Goal: Task Accomplishment & Management: Use online tool/utility

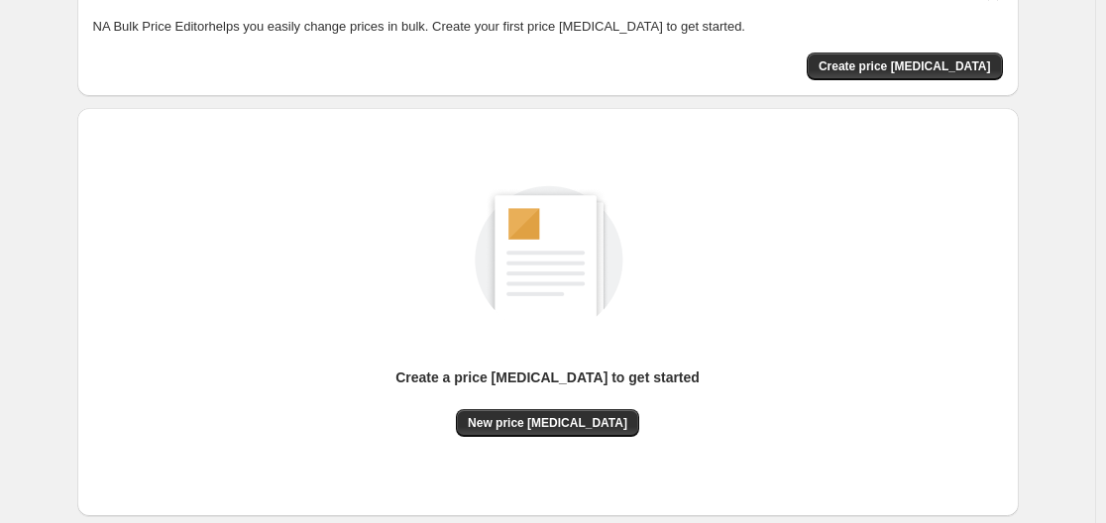
scroll to position [219, 0]
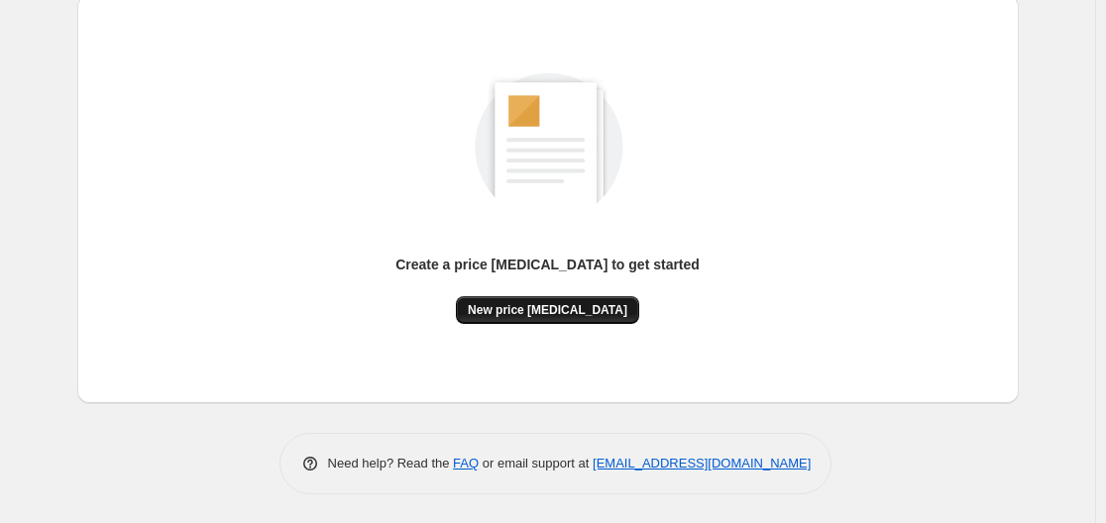
click at [541, 302] on span "New price [MEDICAL_DATA]" at bounding box center [548, 310] width 160 height 16
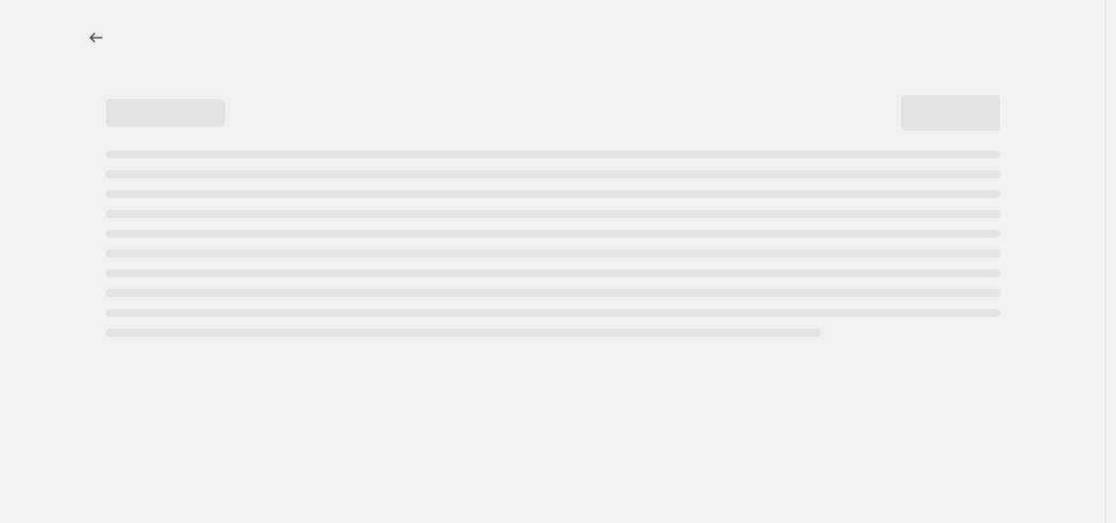
select select "percentage"
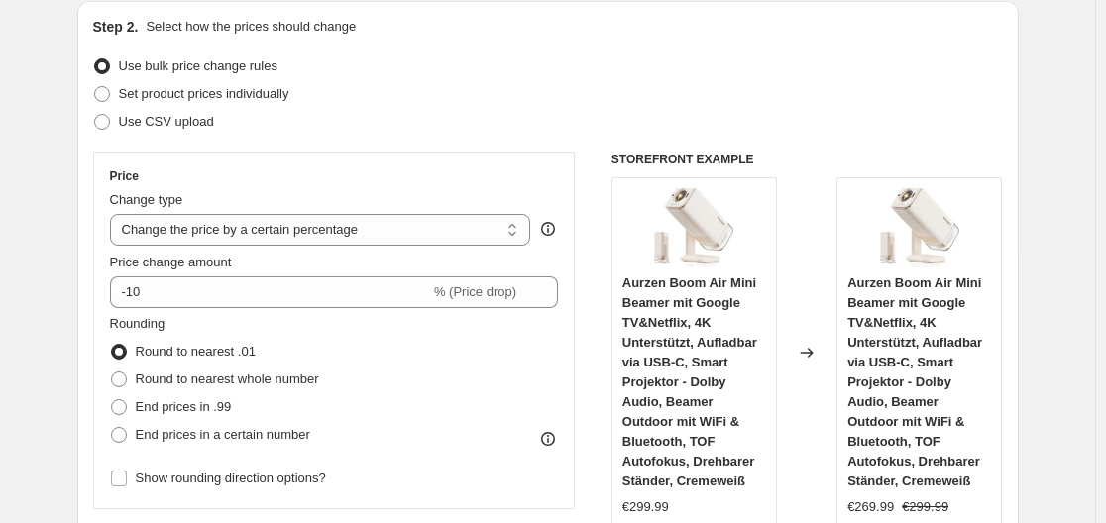
scroll to position [297, 0]
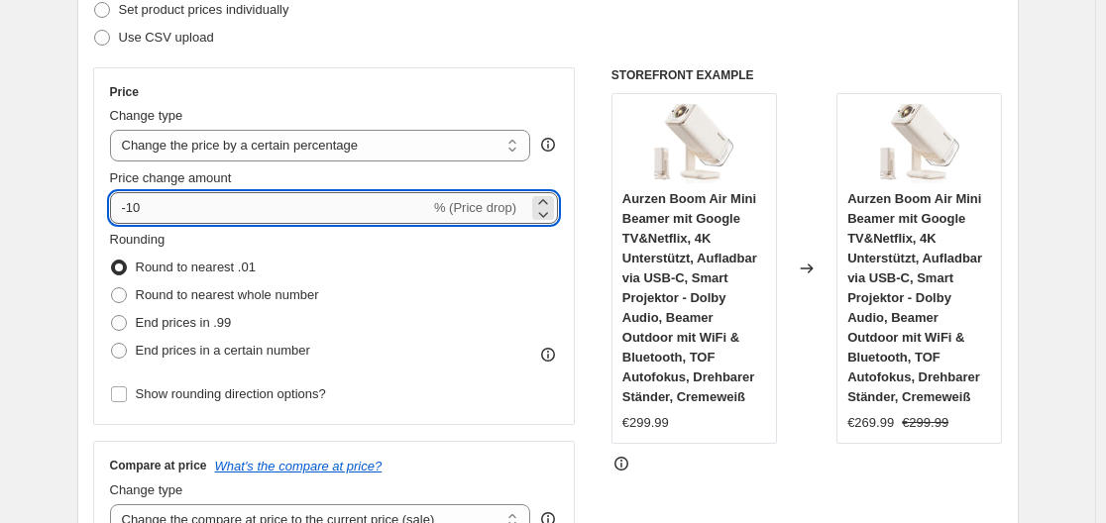
click at [260, 211] on input "-10" at bounding box center [270, 208] width 320 height 32
type input "-1"
type input "-35"
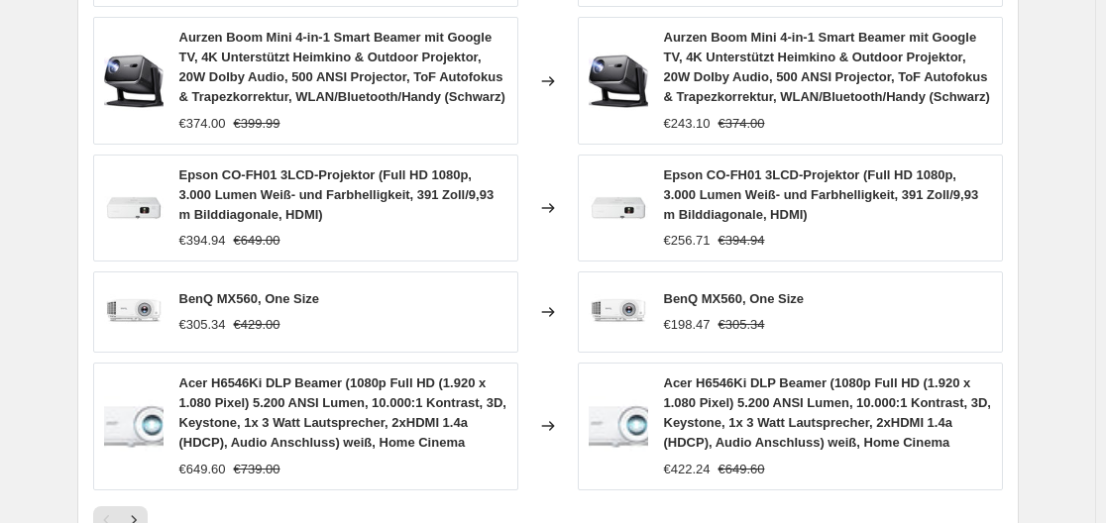
scroll to position [1644, 0]
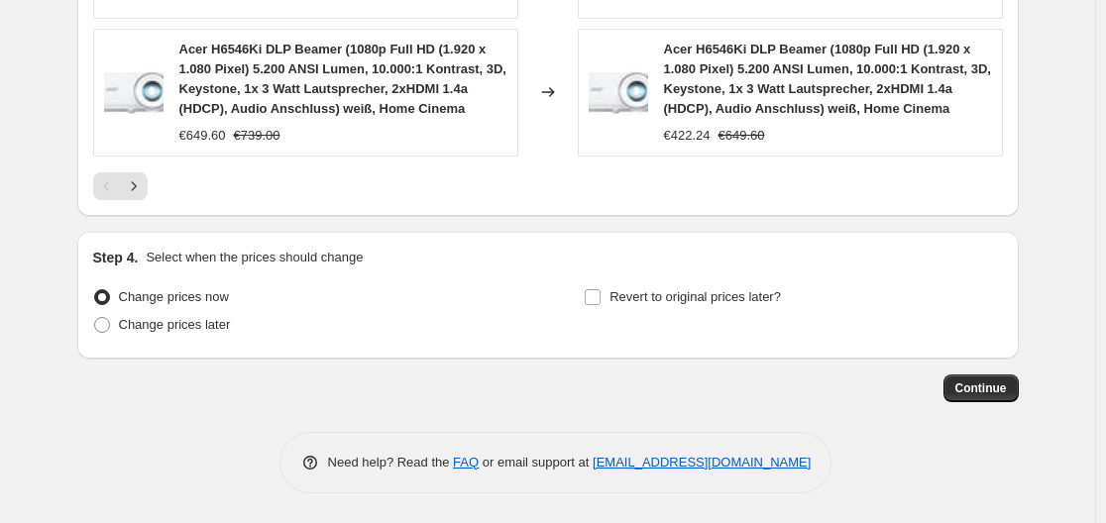
click at [980, 394] on span "Continue" at bounding box center [982, 389] width 52 height 16
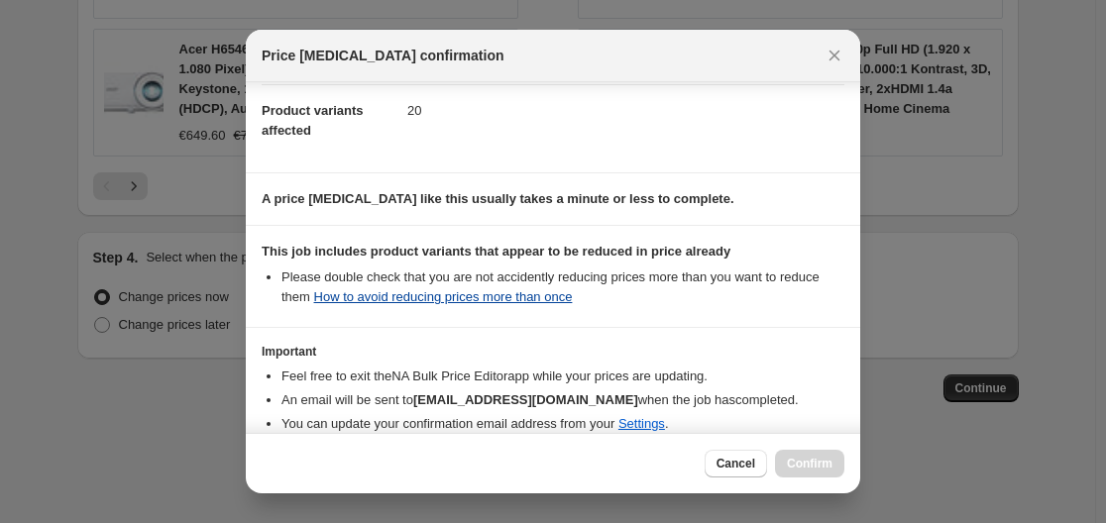
scroll to position [311, 0]
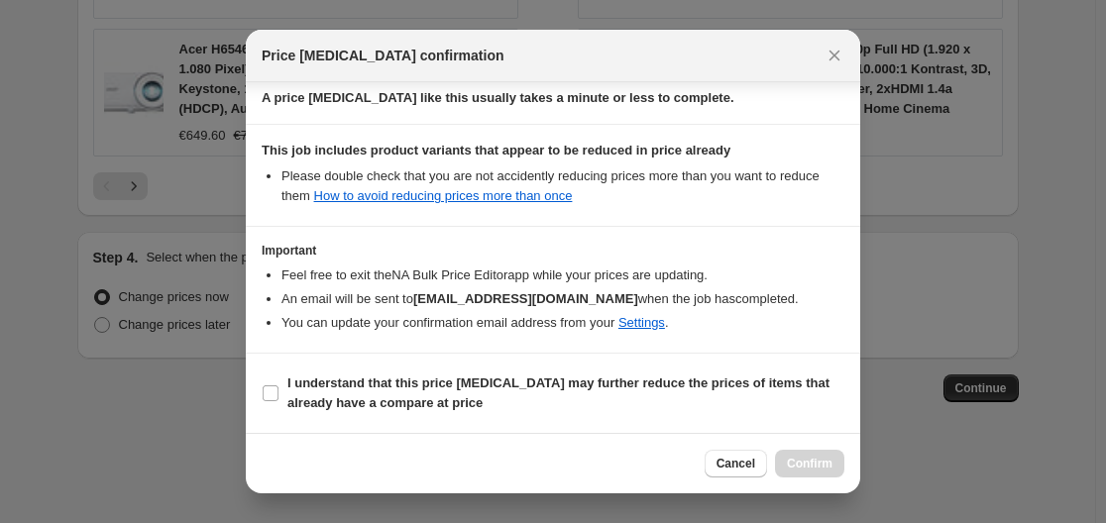
click at [261, 399] on section "I understand that this price [MEDICAL_DATA] may further reduce the prices of it…" at bounding box center [553, 393] width 615 height 79
click at [274, 386] on input "I understand that this price [MEDICAL_DATA] may further reduce the prices of it…" at bounding box center [271, 394] width 16 height 16
checkbox input "true"
click at [798, 448] on div "Cancel Confirm" at bounding box center [553, 463] width 615 height 60
drag, startPoint x: 817, startPoint y: 471, endPoint x: 829, endPoint y: 462, distance: 14.9
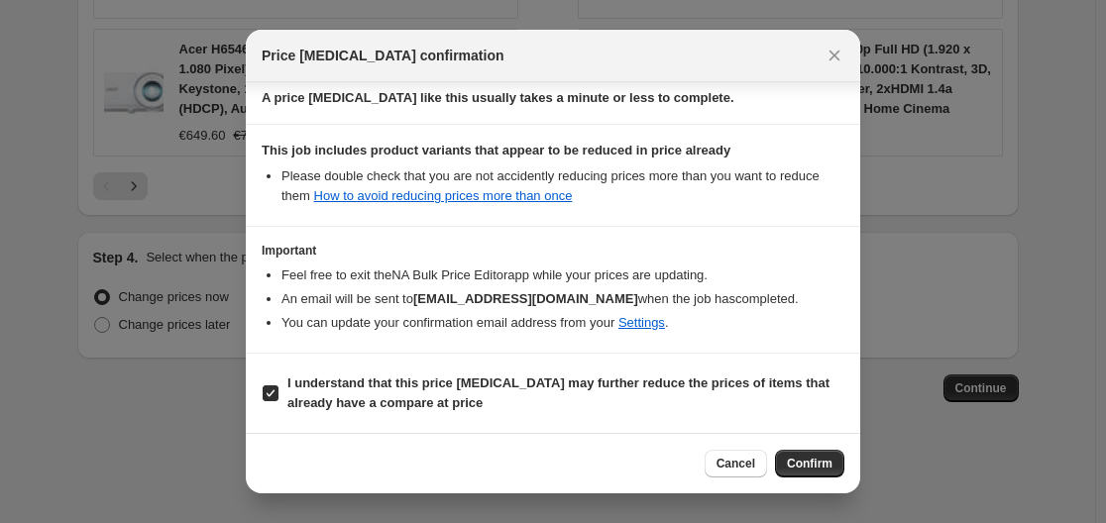
click at [824, 468] on span "Confirm" at bounding box center [810, 464] width 46 height 16
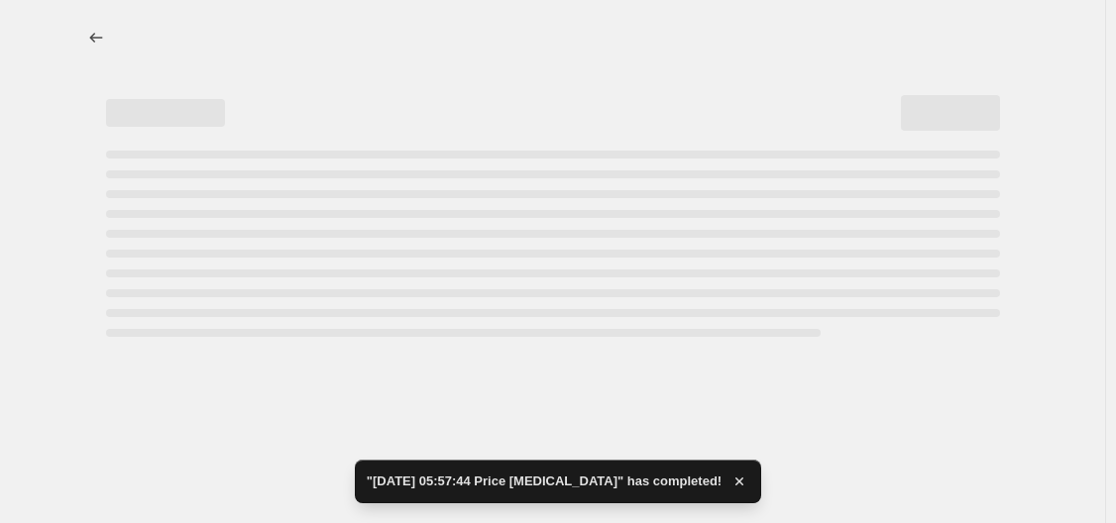
select select "percentage"
